Goal: Find specific page/section: Find specific page/section

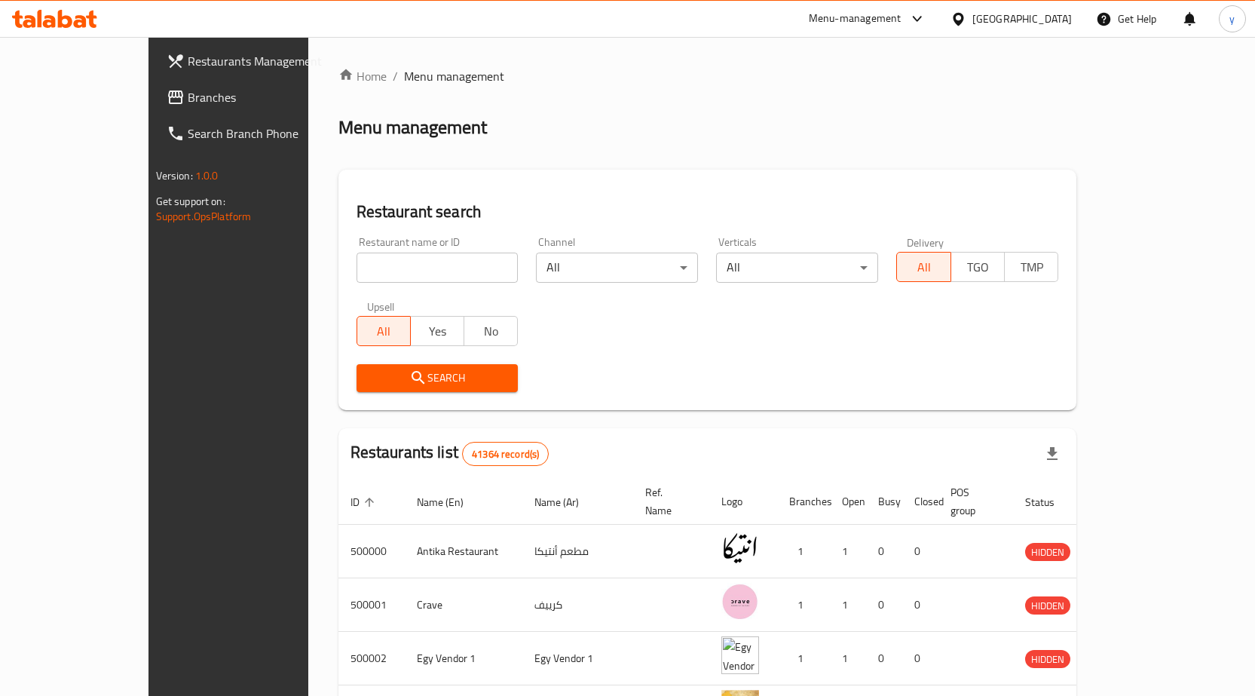
click at [188, 95] on span "Branches" at bounding box center [267, 97] width 158 height 18
click at [188, 100] on span "Branches" at bounding box center [267, 97] width 158 height 18
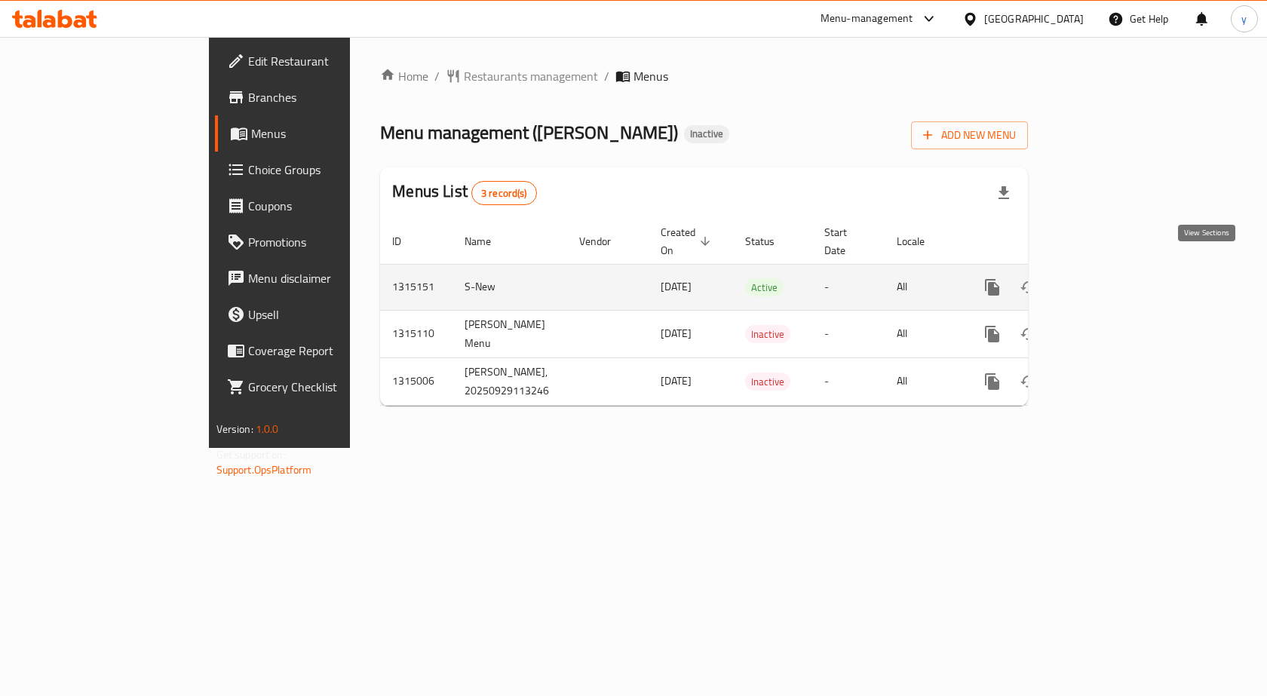
click at [1110, 278] on icon "enhanced table" at bounding box center [1101, 287] width 18 height 18
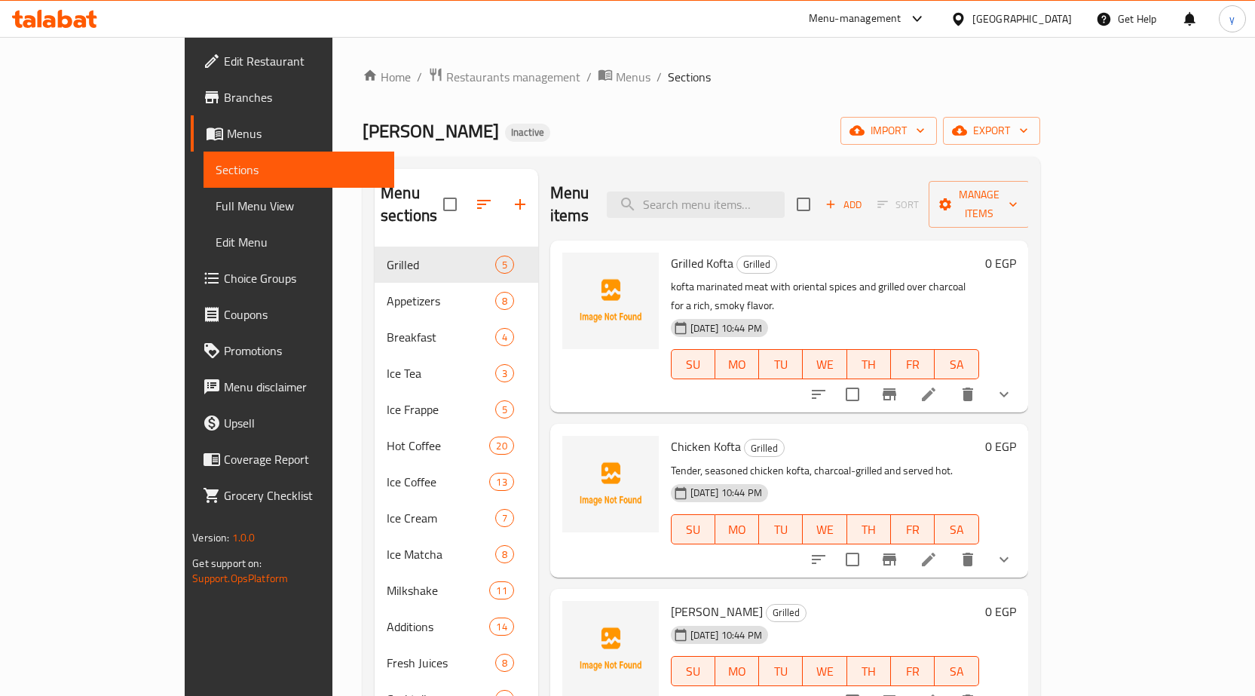
click at [224, 94] on span "Branches" at bounding box center [303, 97] width 158 height 18
